Goal: Transaction & Acquisition: Purchase product/service

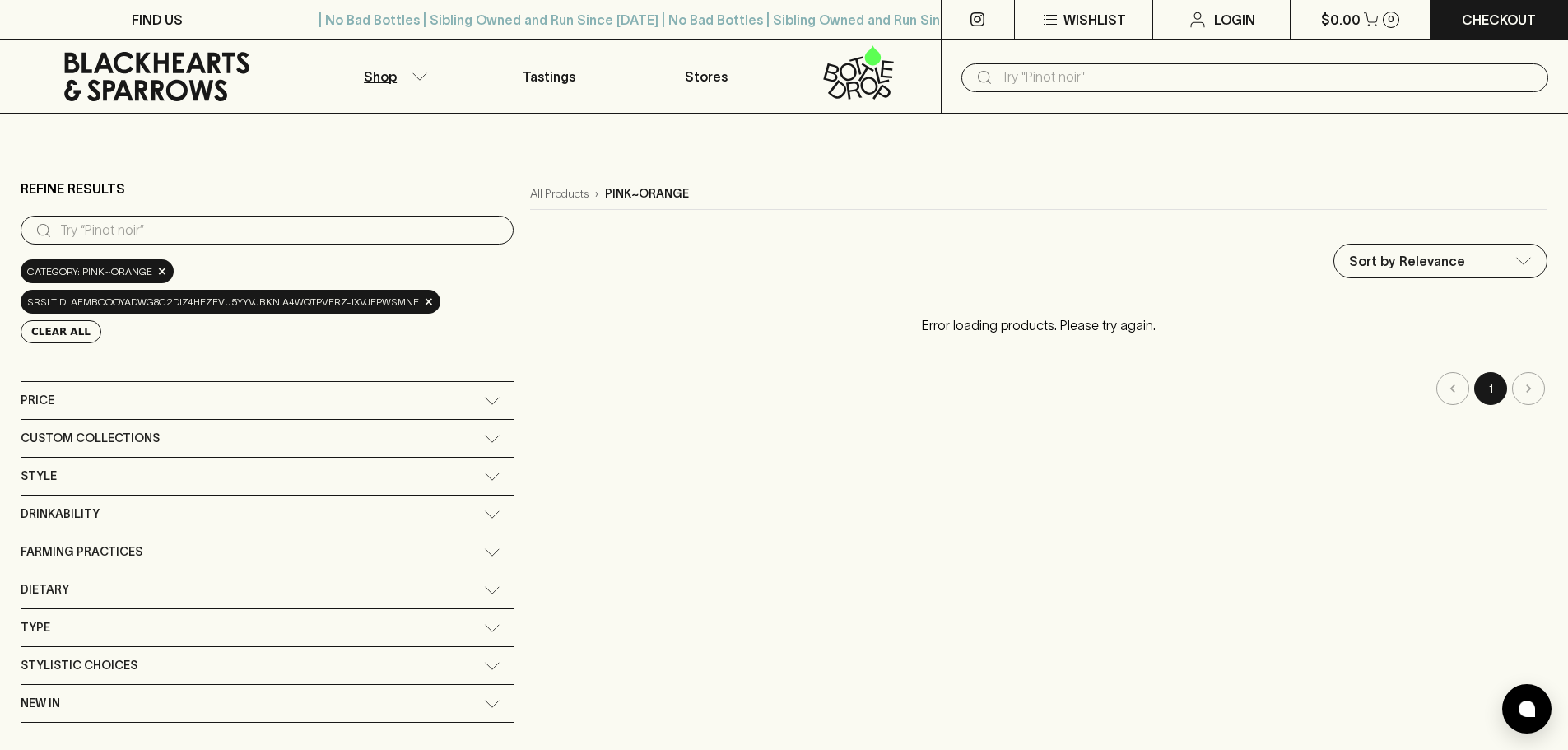
click at [216, 213] on div "​" at bounding box center [267, 229] width 493 height 31
click at [226, 241] on input "search" at bounding box center [280, 230] width 440 height 26
type input "orange wine"
click at [424, 304] on span "×" at bounding box center [429, 302] width 10 height 18
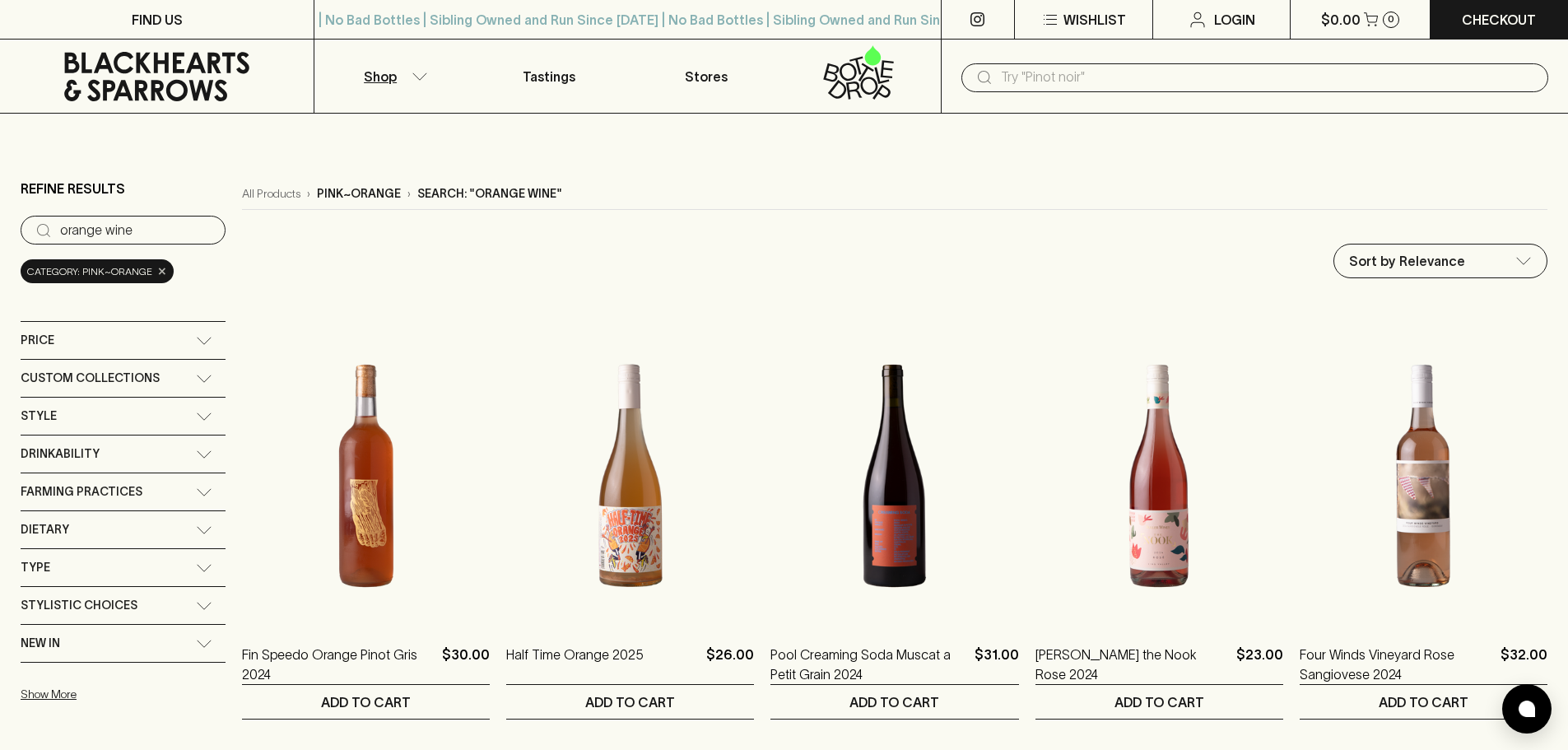
click at [158, 273] on span "×" at bounding box center [162, 272] width 10 height 18
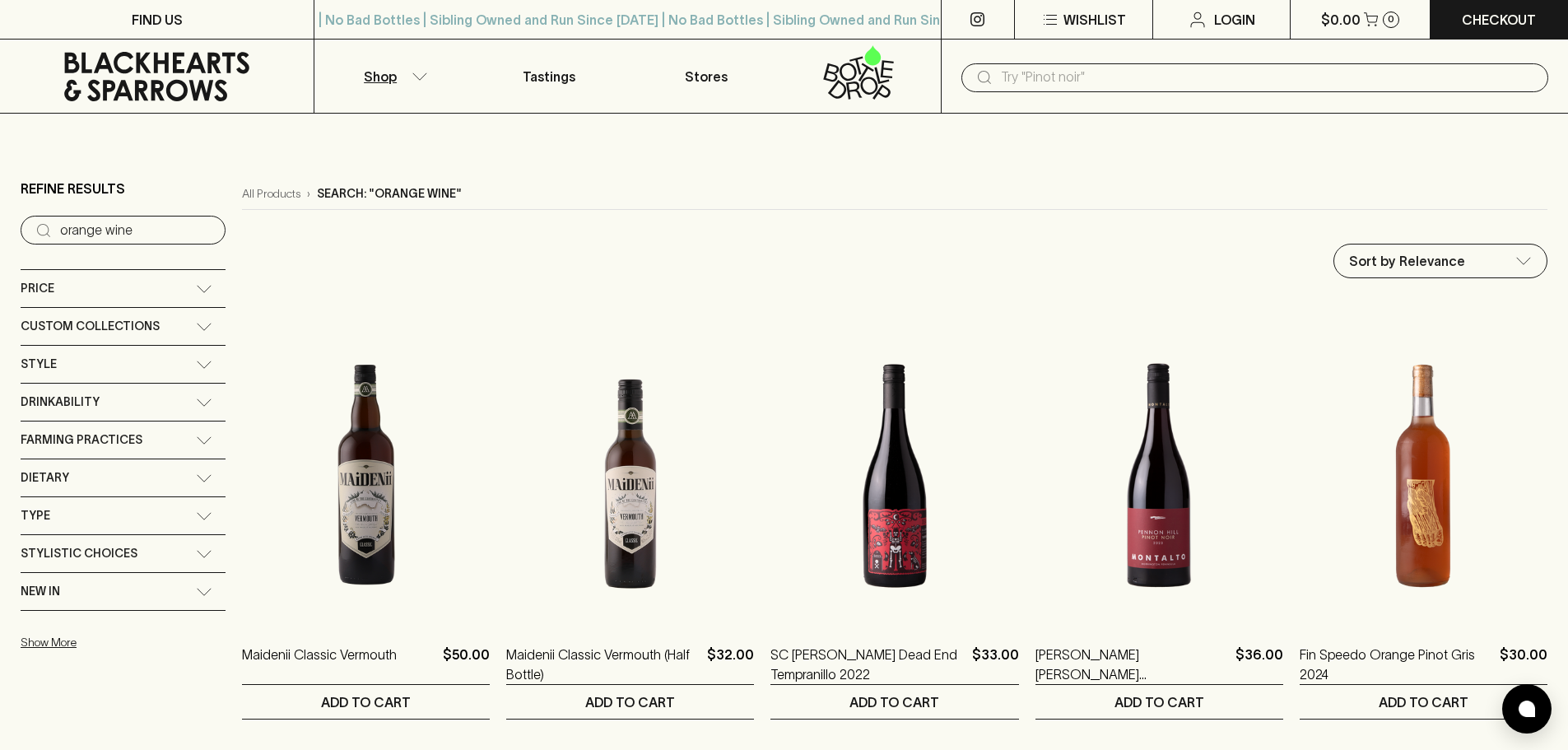
click at [161, 237] on input "orange wine" at bounding box center [136, 230] width 152 height 26
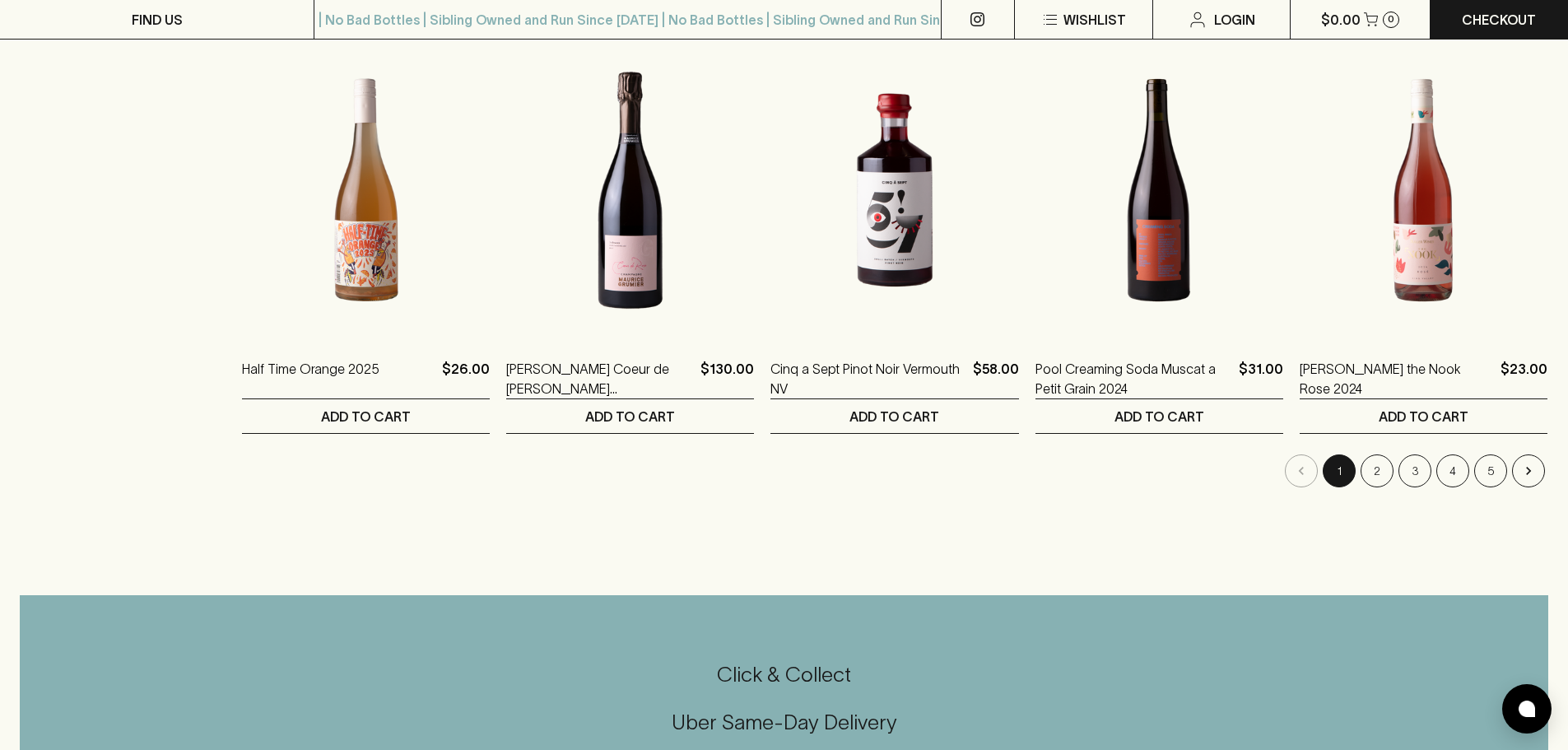
scroll to position [905, 0]
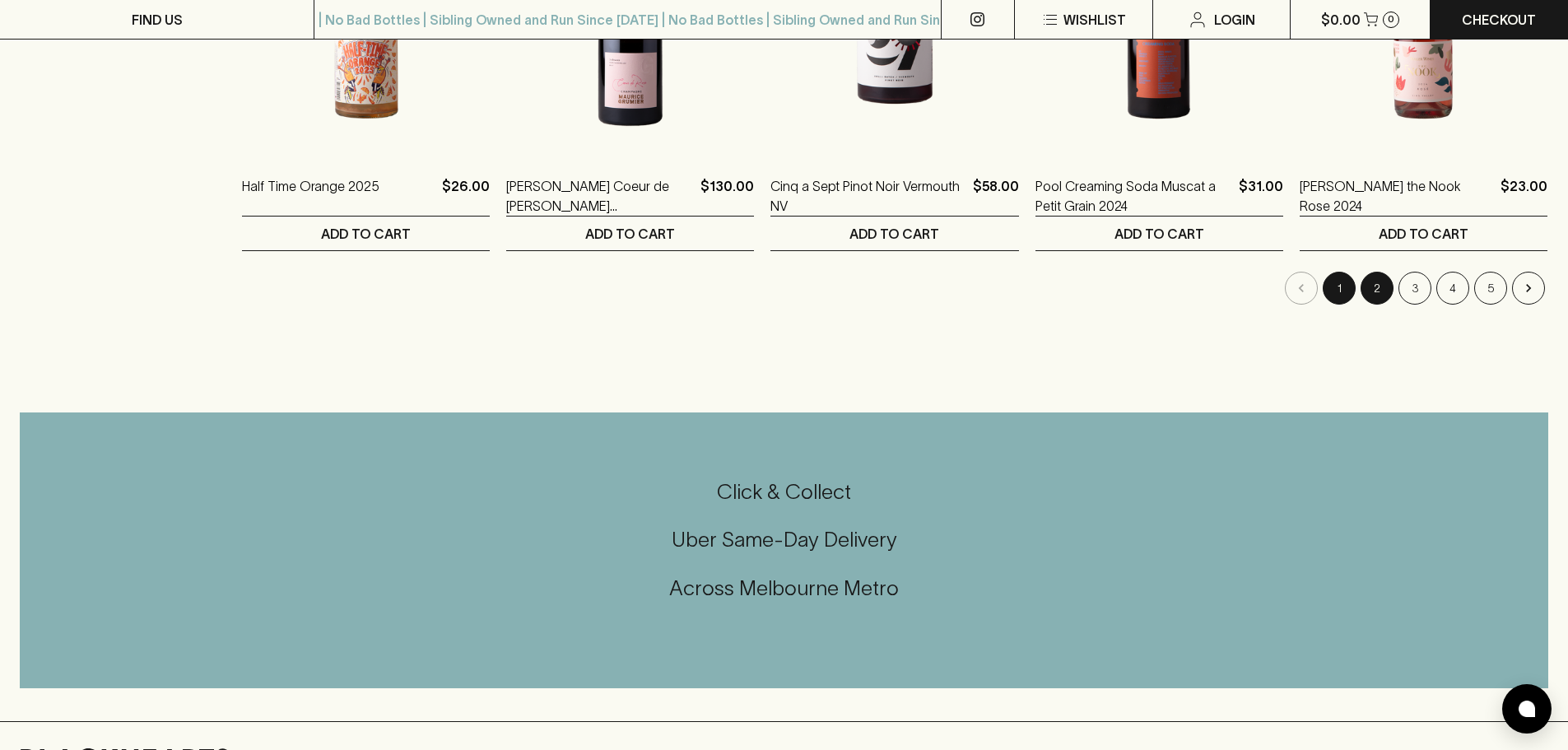
click at [1372, 287] on button "2" at bounding box center [1376, 288] width 33 height 33
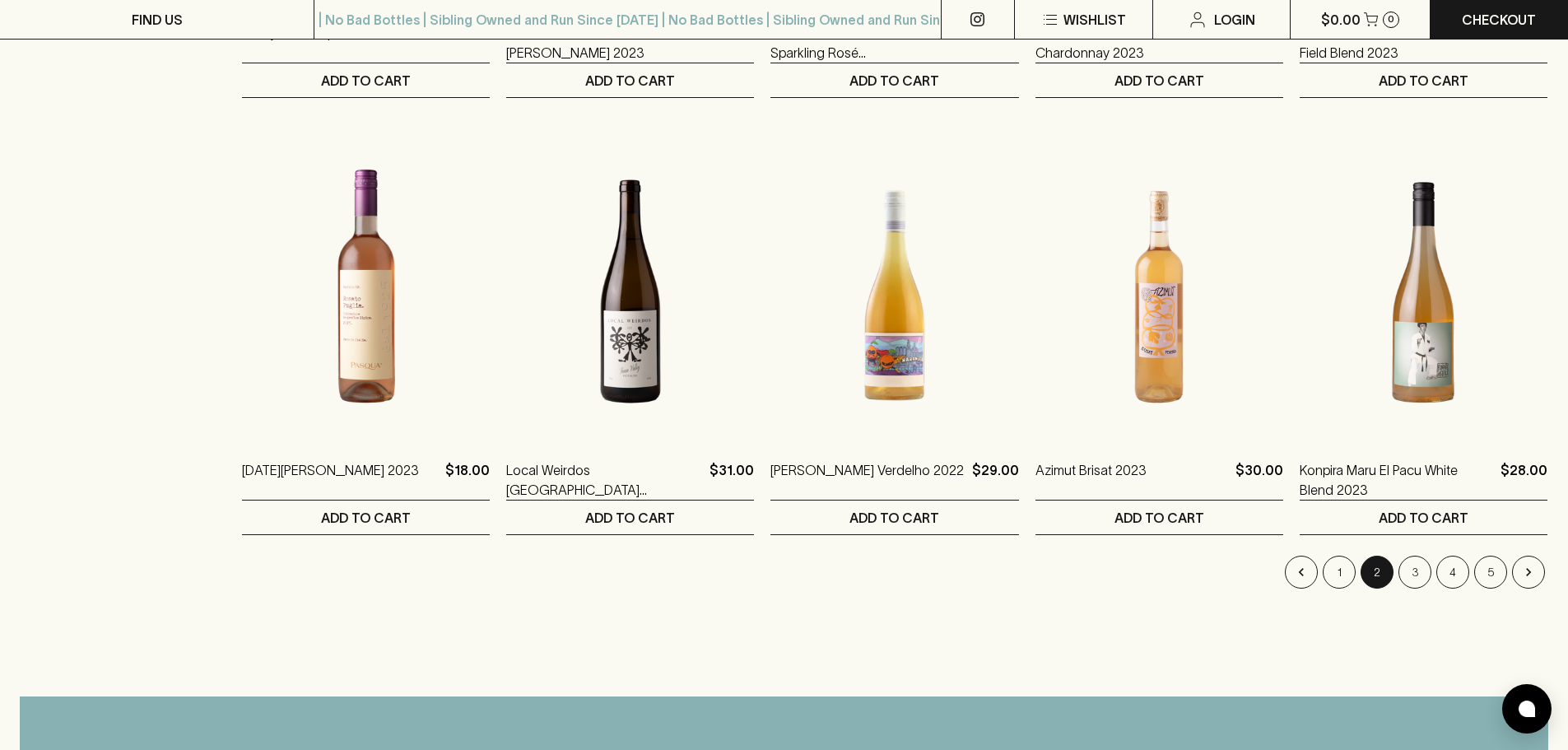
scroll to position [1729, 0]
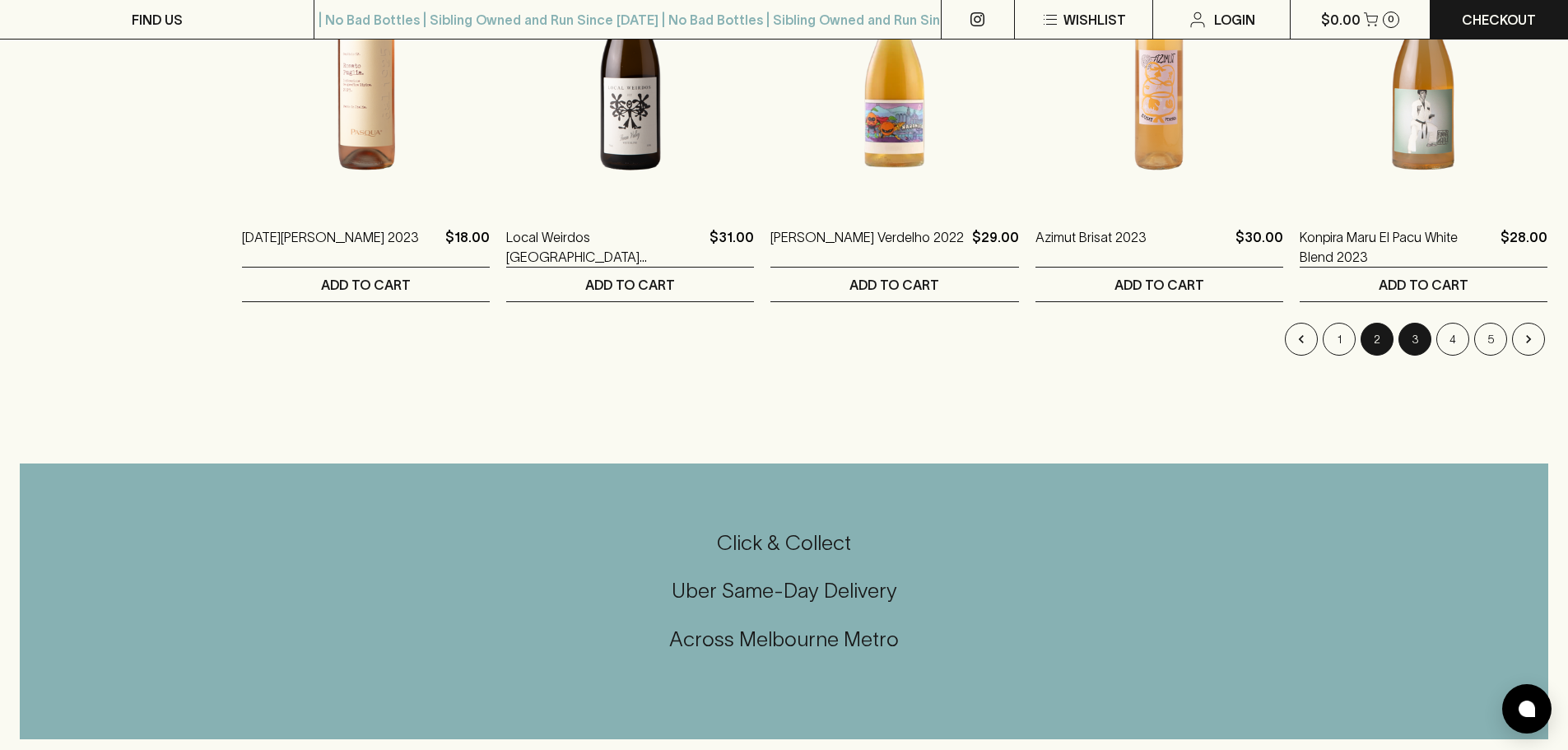
click at [1411, 343] on button "3" at bounding box center [1415, 339] width 33 height 33
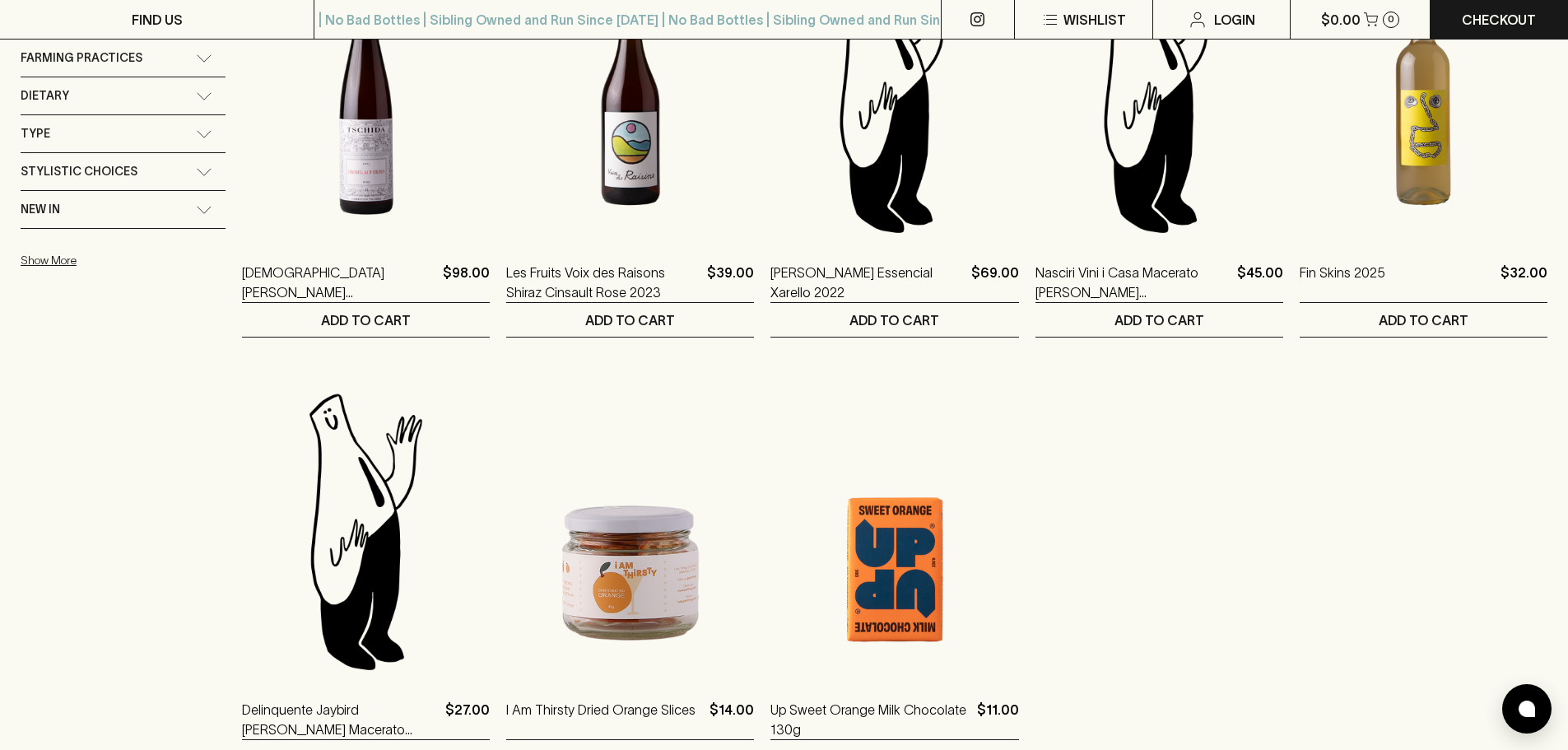
scroll to position [576, 0]
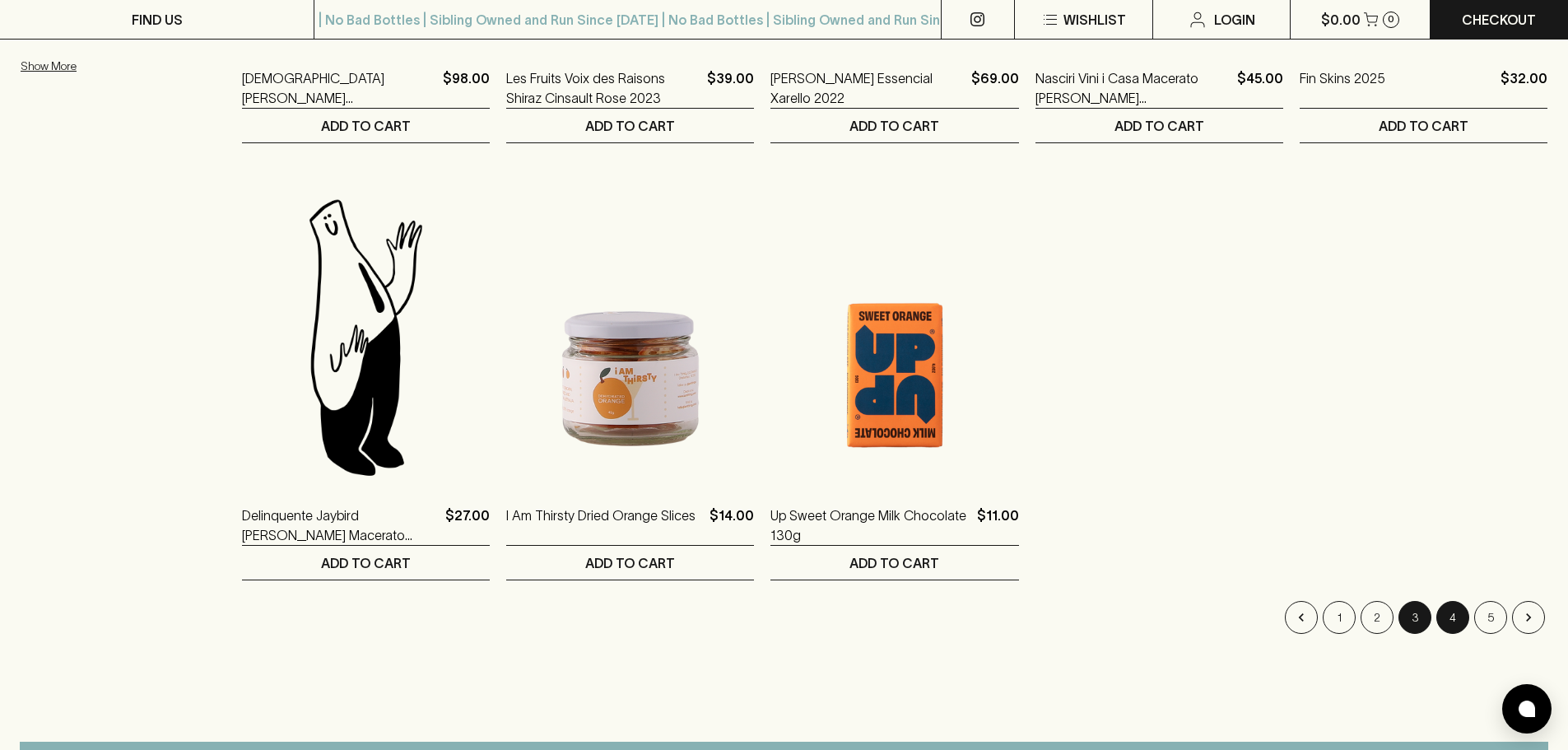
click at [1451, 615] on button "4" at bounding box center [1453, 618] width 33 height 33
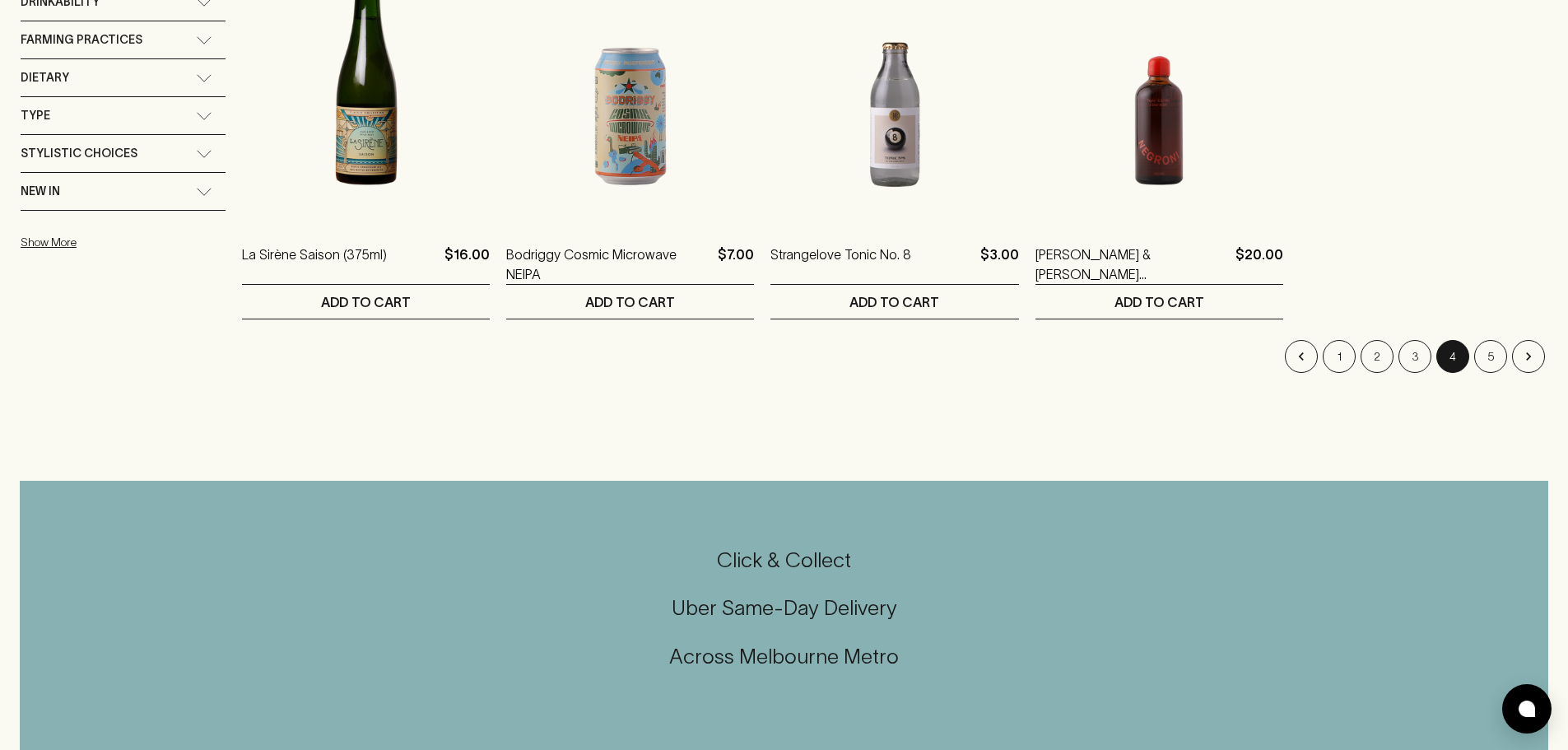
scroll to position [576, 0]
